Goal: Task Accomplishment & Management: Manage account settings

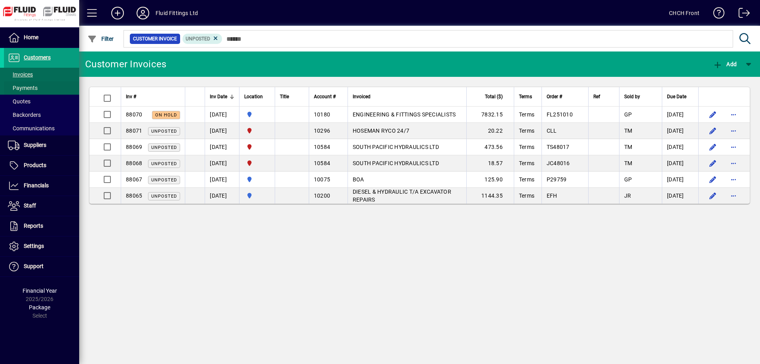
click at [60, 82] on span at bounding box center [41, 87] width 75 height 19
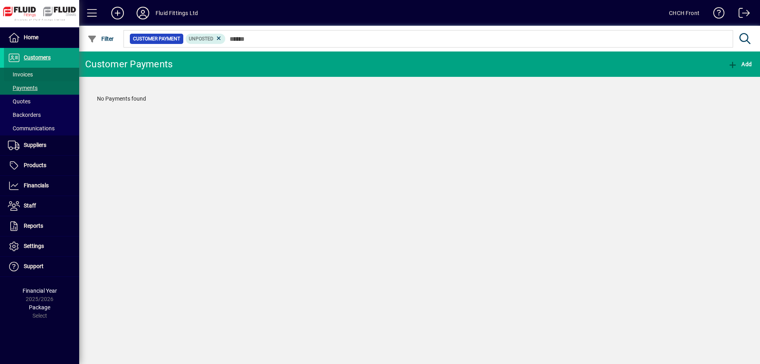
click at [62, 76] on span at bounding box center [41, 74] width 75 height 19
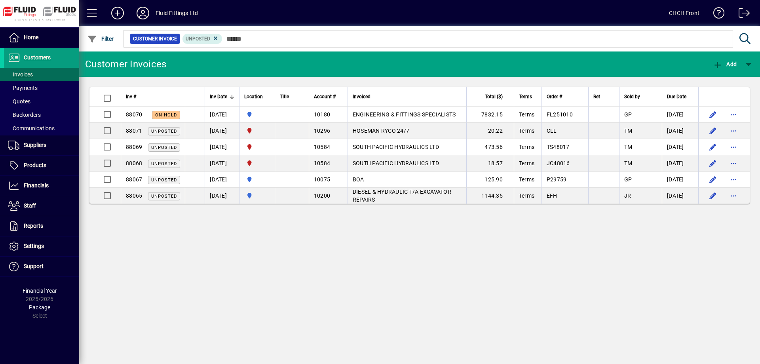
click at [203, 68] on mat-toolbar-row "Customer Invoices Add" at bounding box center [419, 63] width 680 height 25
click at [146, 15] on icon at bounding box center [143, 13] width 16 height 13
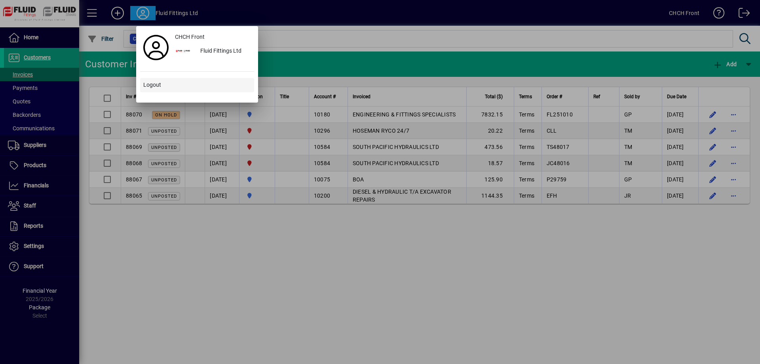
click at [166, 85] on span at bounding box center [197, 85] width 114 height 19
